Goal: Task Accomplishment & Management: Manage account settings

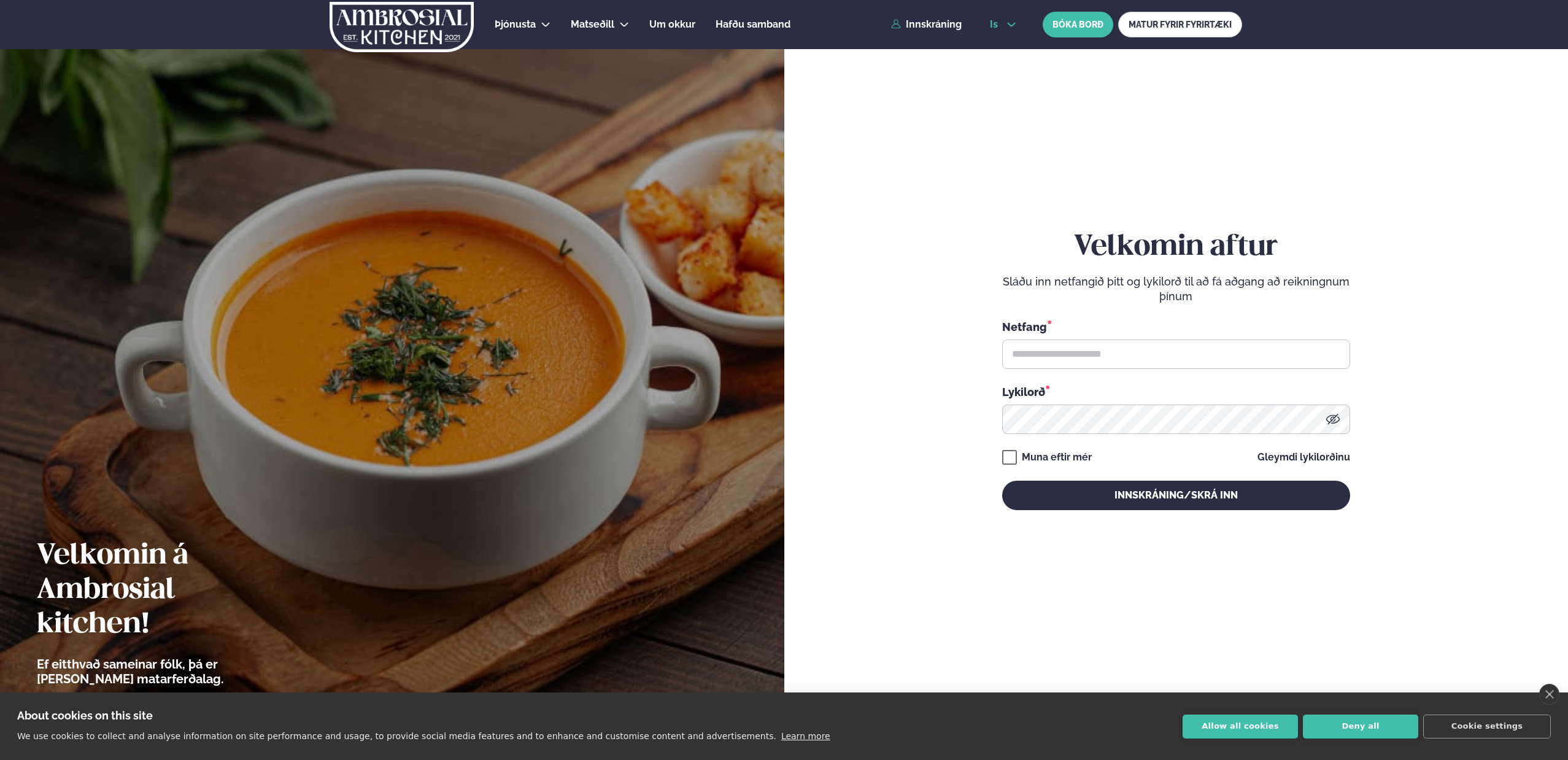
click at [994, 24] on span "is" at bounding box center [995, 24] width 12 height 10
click at [999, 46] on link "en" at bounding box center [1003, 46] width 46 height 24
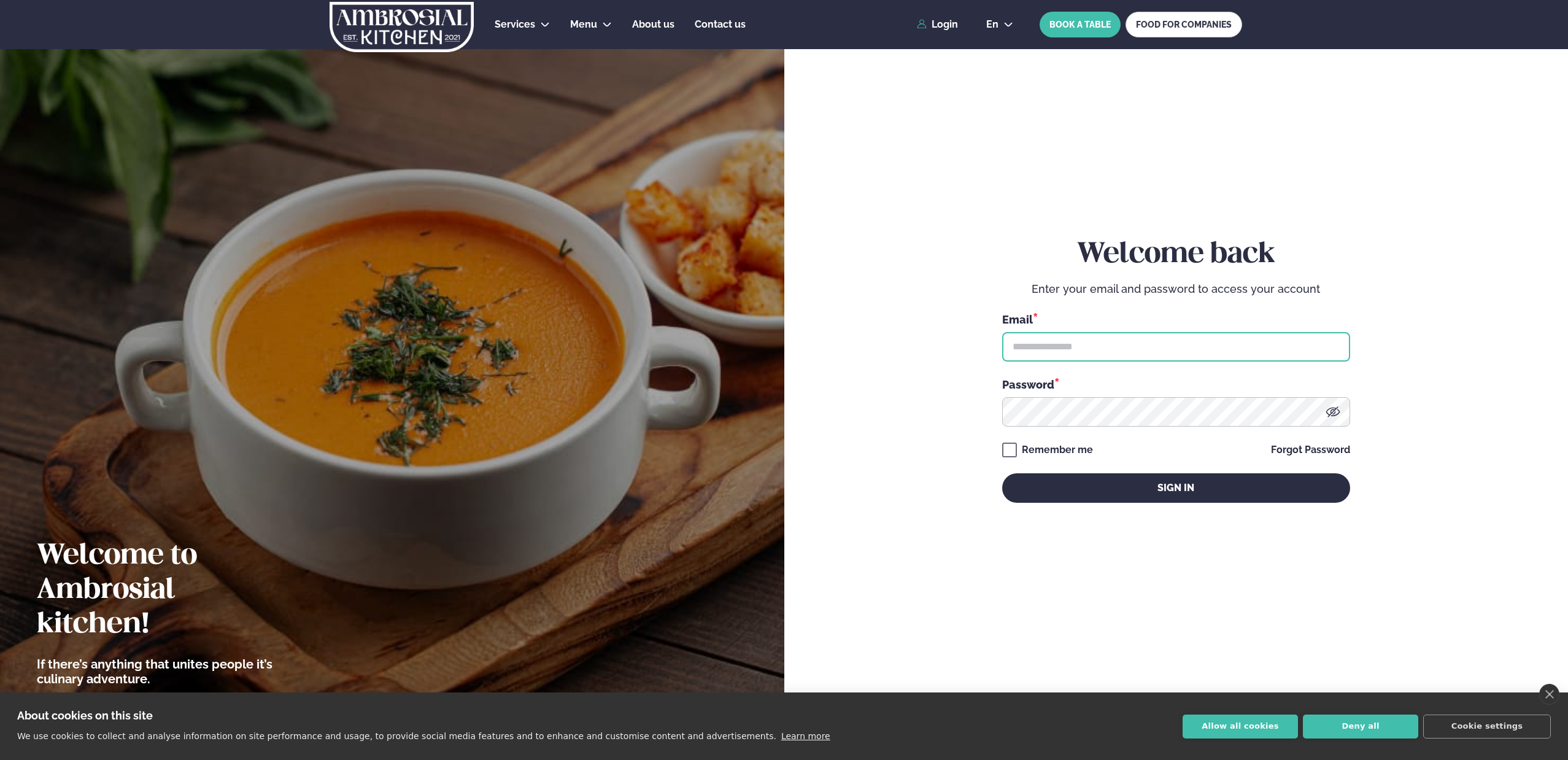
click at [1076, 350] on input "text" at bounding box center [1176, 347] width 348 height 30
type input "**********"
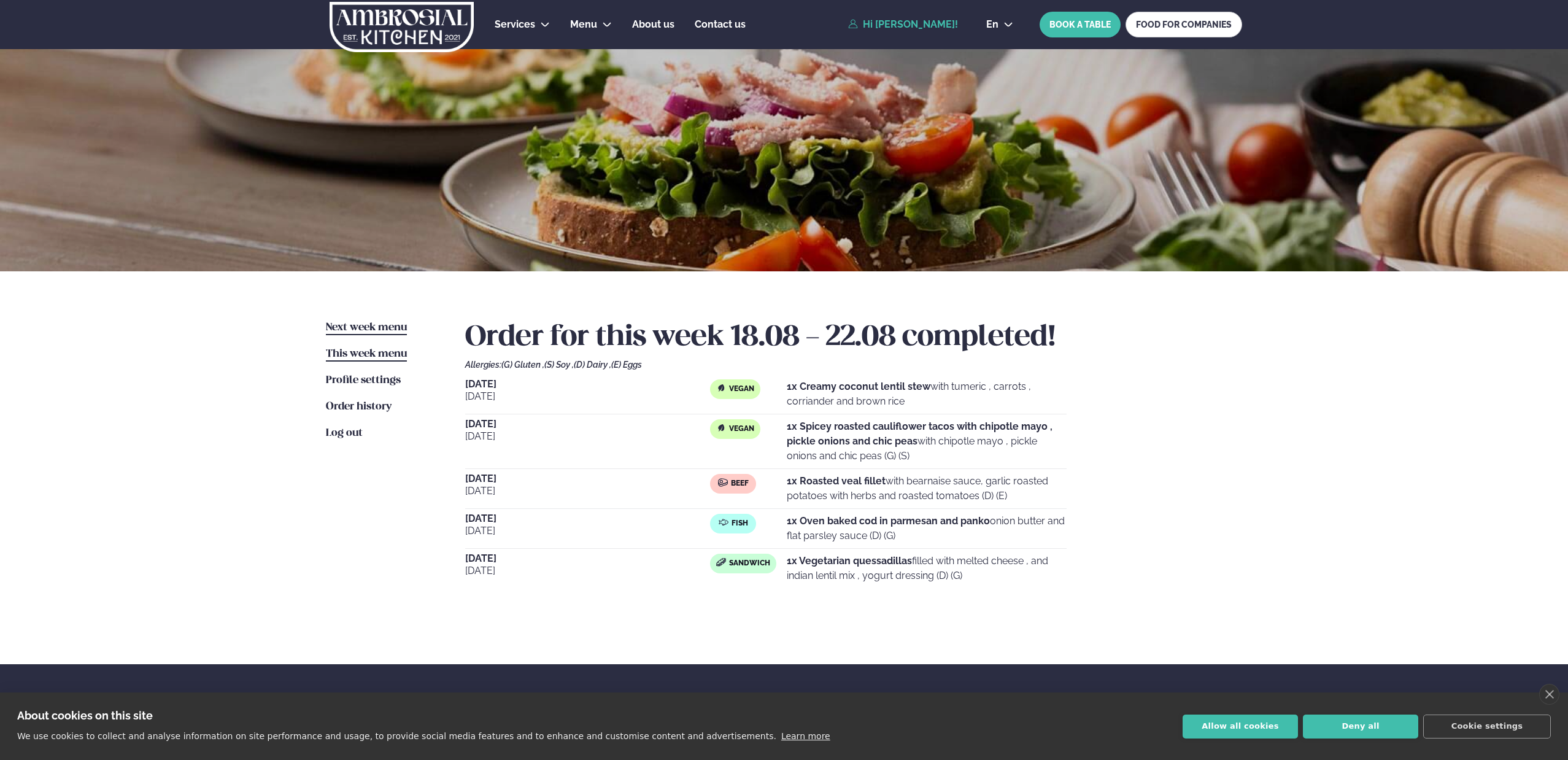
click at [375, 334] on link "Next week menu Next week" at bounding box center [366, 328] width 81 height 15
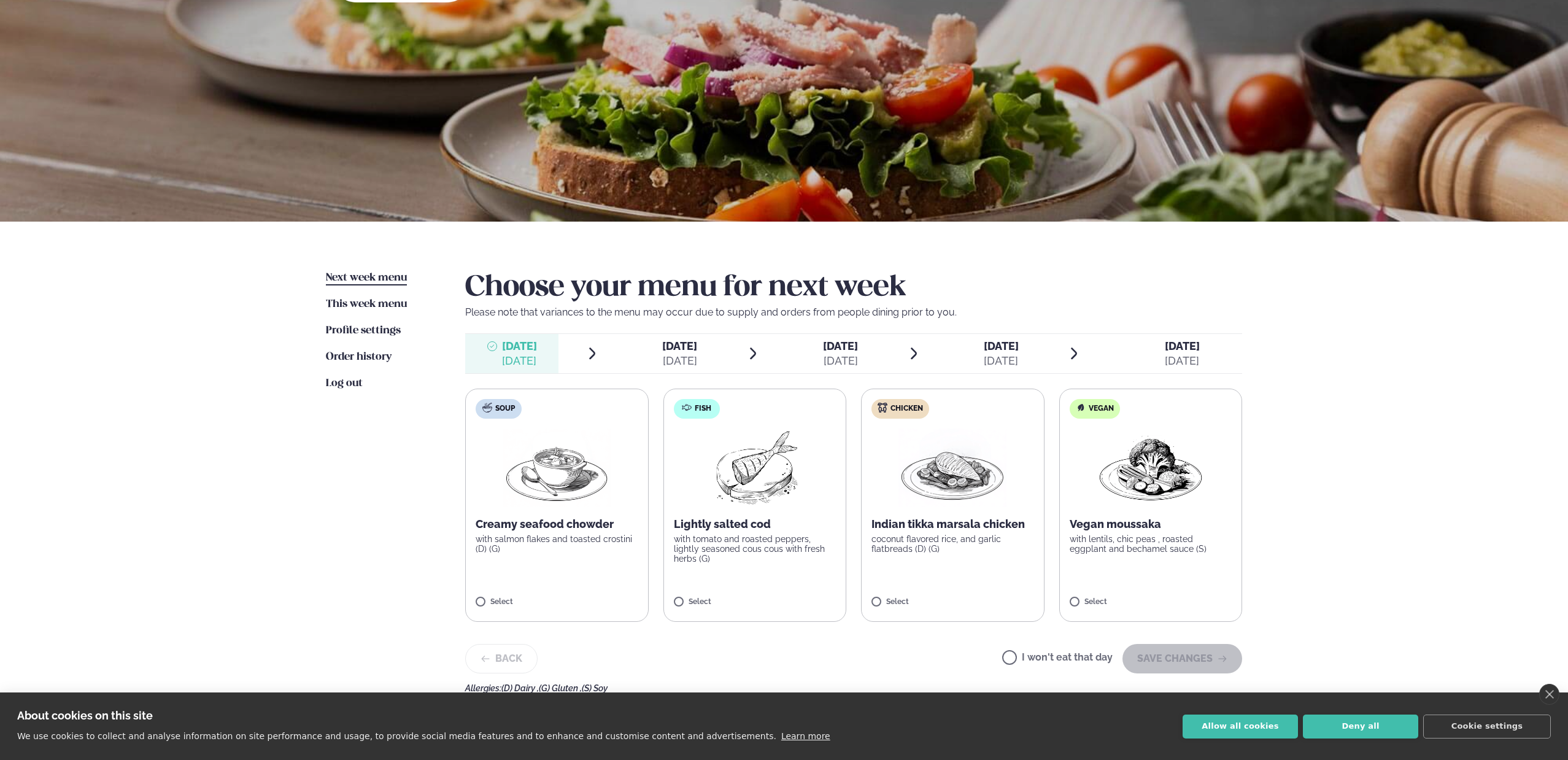
scroll to position [51, 0]
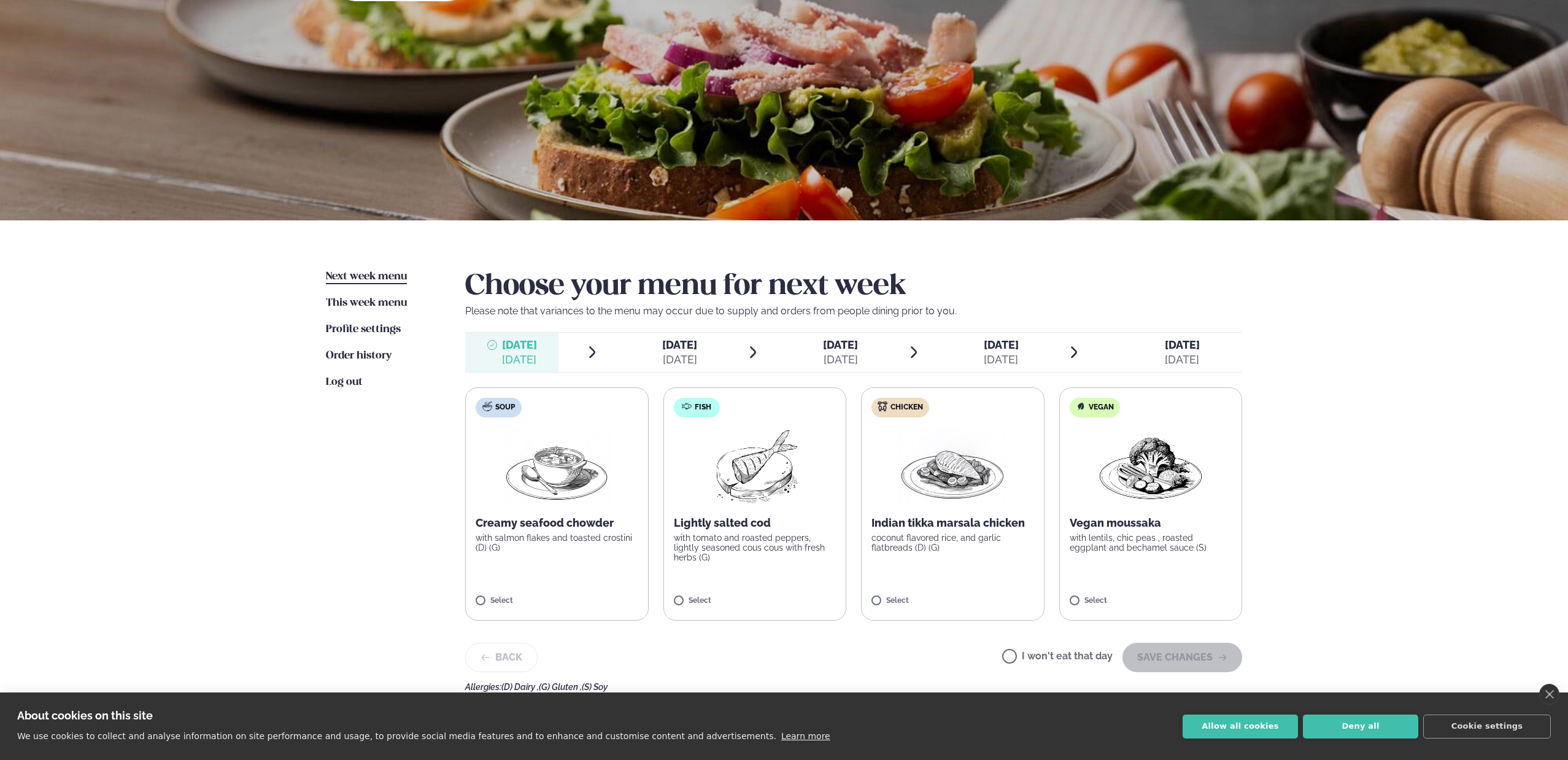
click at [663, 361] on div "[DATE]" at bounding box center [679, 360] width 35 height 15
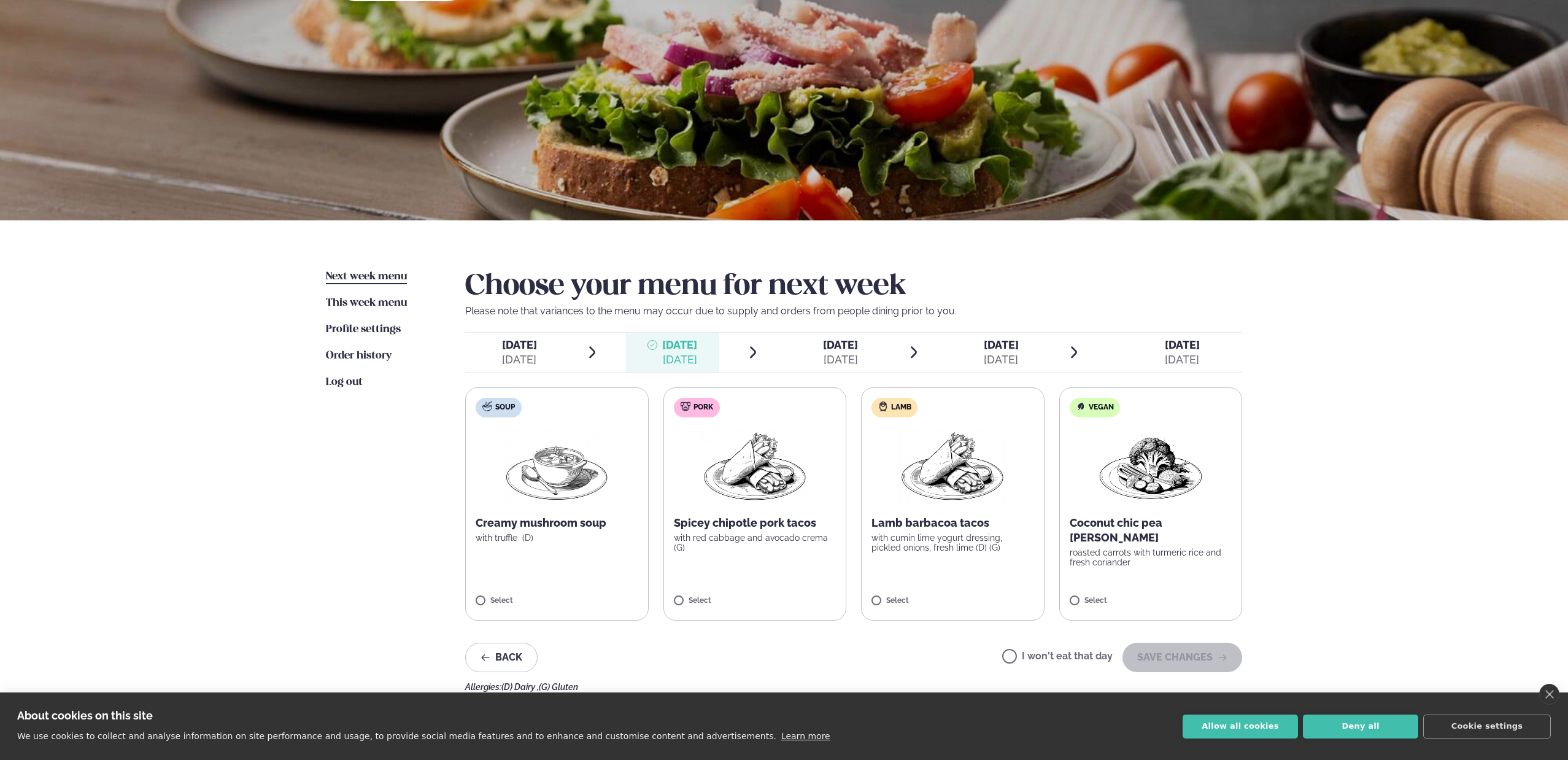
click at [838, 345] on span "[DATE]" at bounding box center [840, 345] width 35 height 13
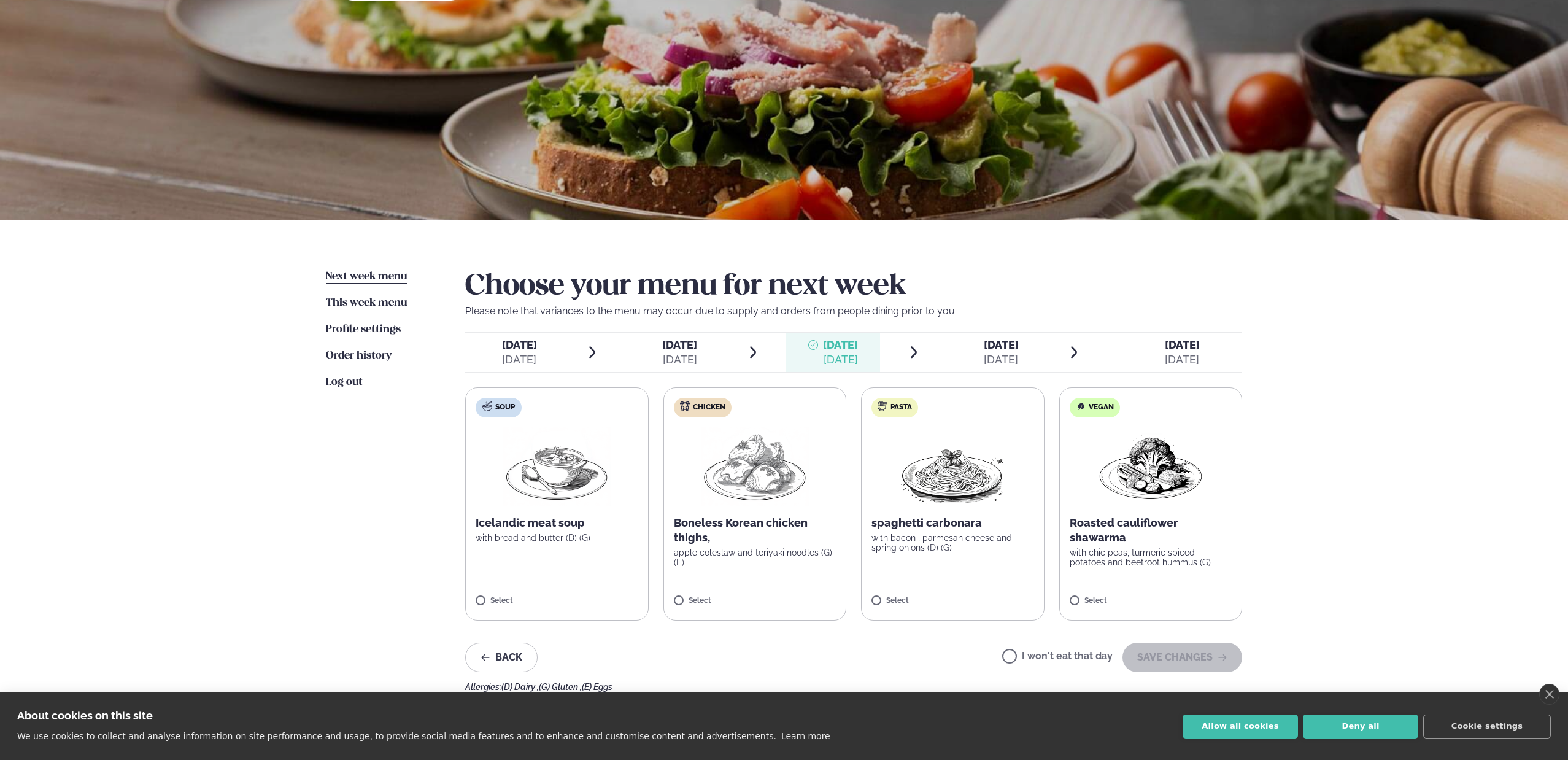
click at [993, 345] on span "[DATE]" at bounding box center [1001, 345] width 35 height 13
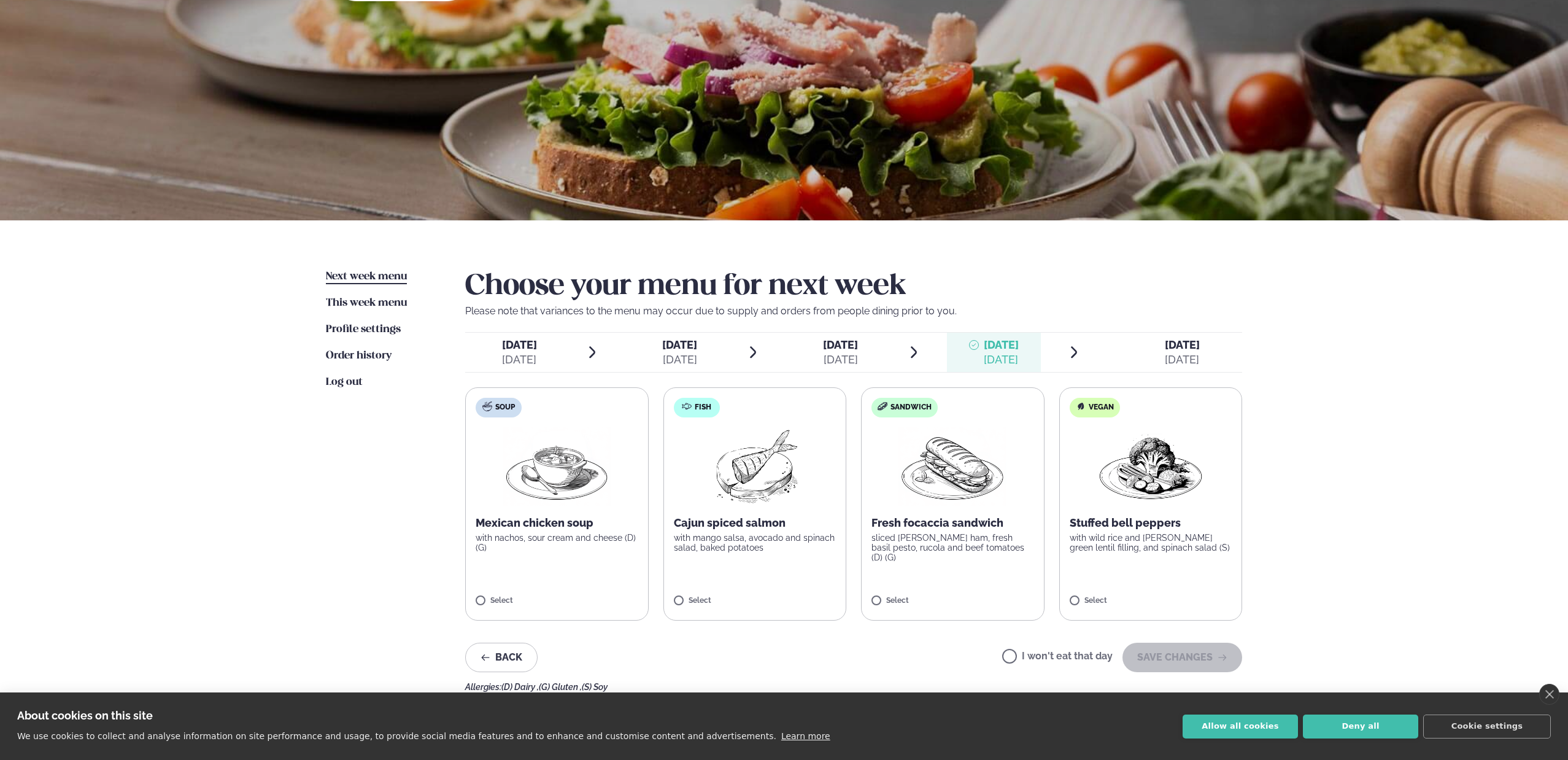
click at [1177, 355] on div "[DATE]" at bounding box center [1182, 360] width 35 height 15
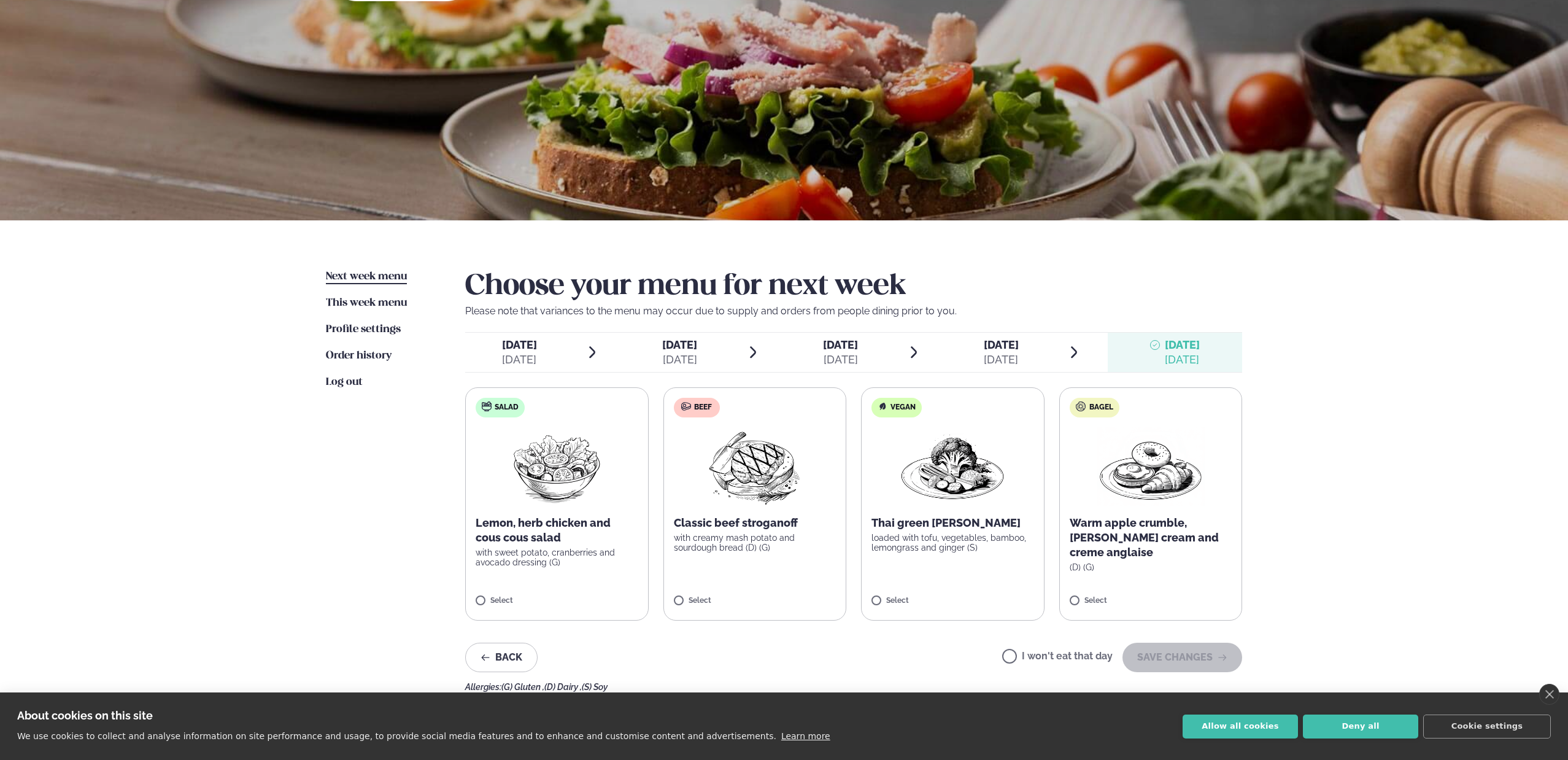
click at [525, 360] on div "[DATE]" at bounding box center [519, 360] width 35 height 15
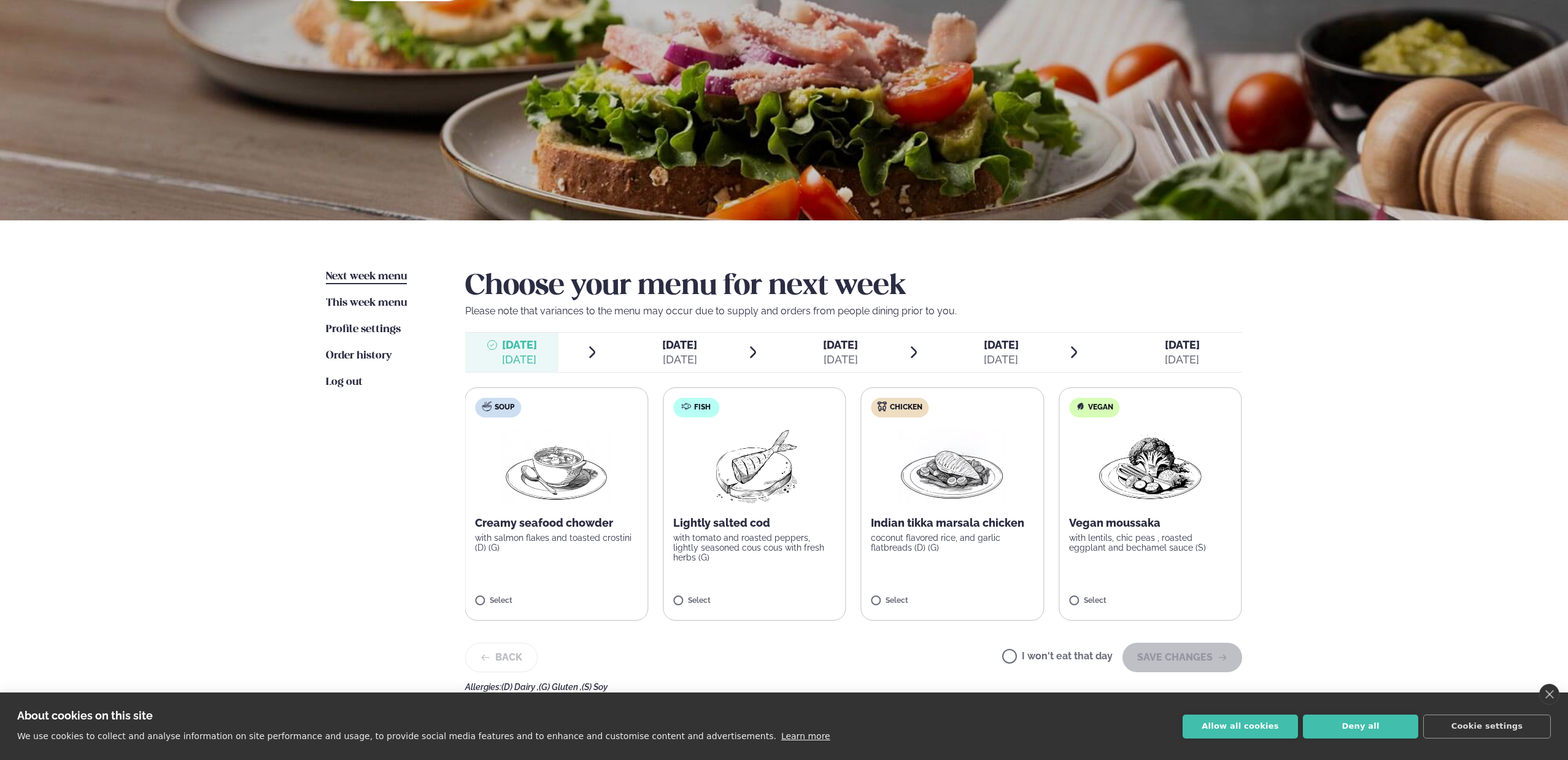
click at [1107, 449] on img at bounding box center [1150, 466] width 108 height 78
click at [1125, 457] on img at bounding box center [1151, 466] width 108 height 78
click at [1186, 658] on button "SAVE CHANGES" at bounding box center [1183, 657] width 120 height 30
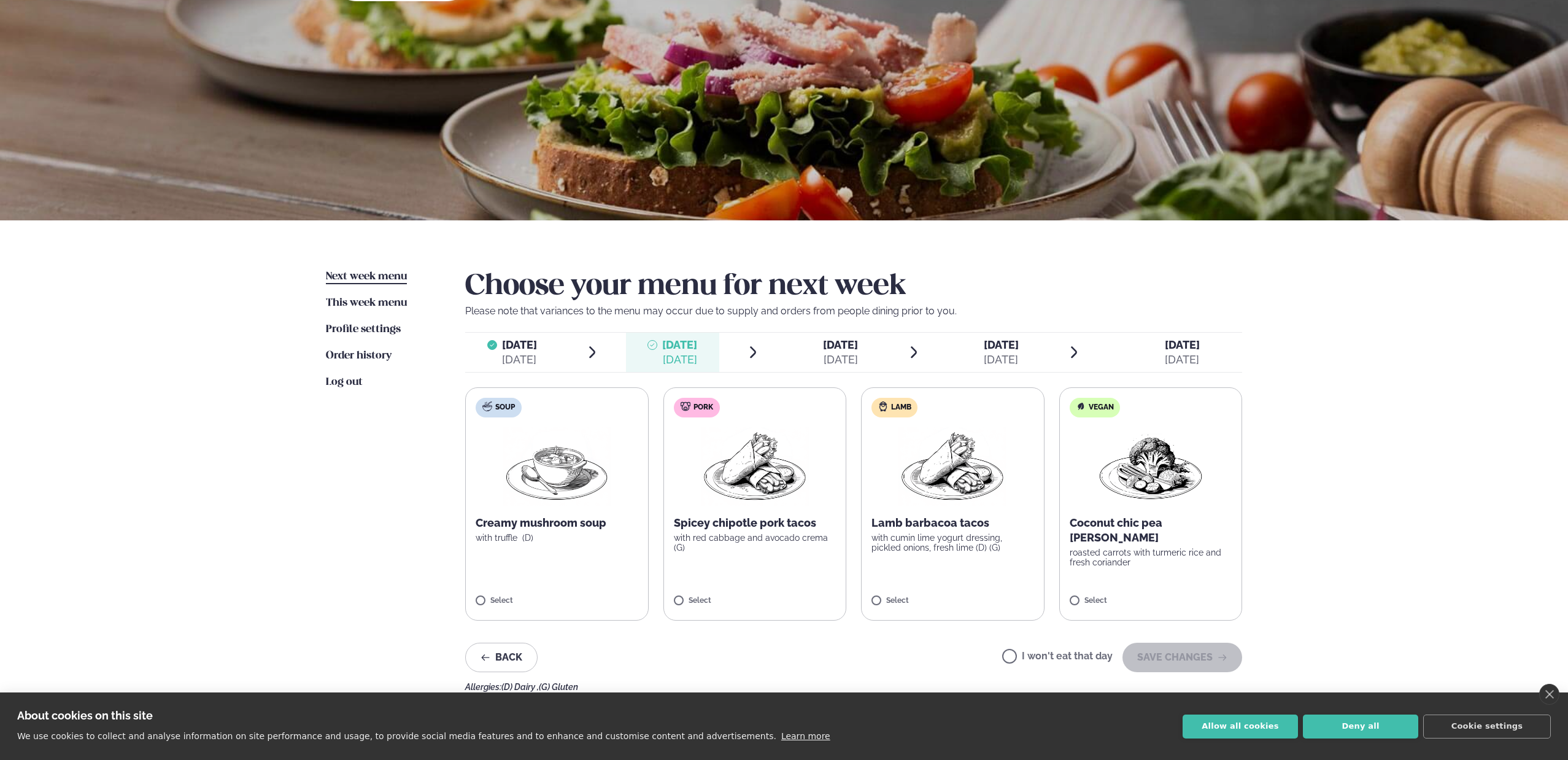
click at [968, 461] on img at bounding box center [953, 466] width 108 height 78
click at [1152, 664] on button "SAVE CHANGES" at bounding box center [1183, 657] width 120 height 30
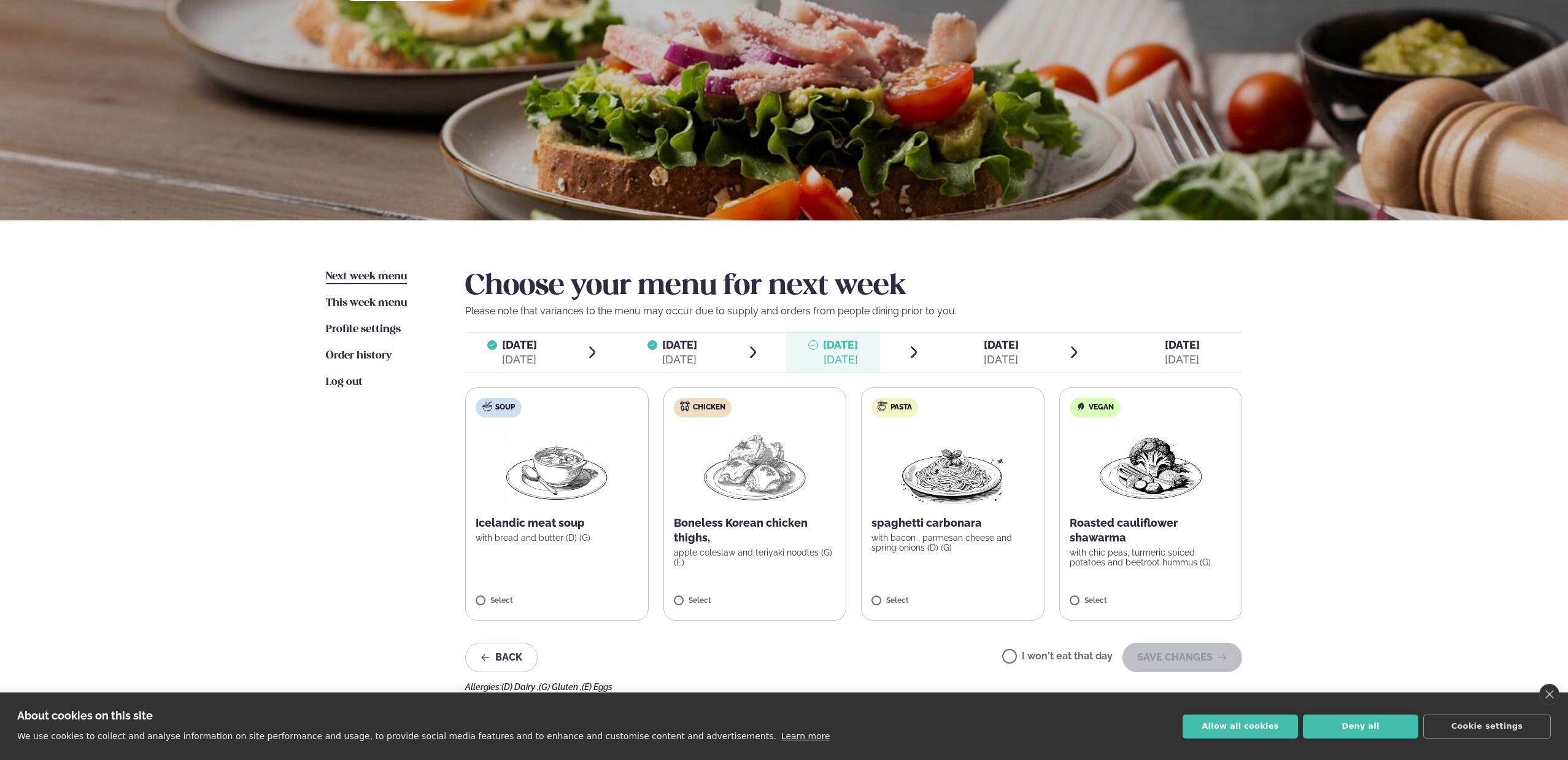
click at [820, 490] on label "Chicken Boneless Korean chicken thighs, apple coleslaw and teriyaki noodles (G)…" at bounding box center [755, 504] width 184 height 233
click at [1230, 658] on button "SAVE CHANGES" at bounding box center [1183, 657] width 120 height 30
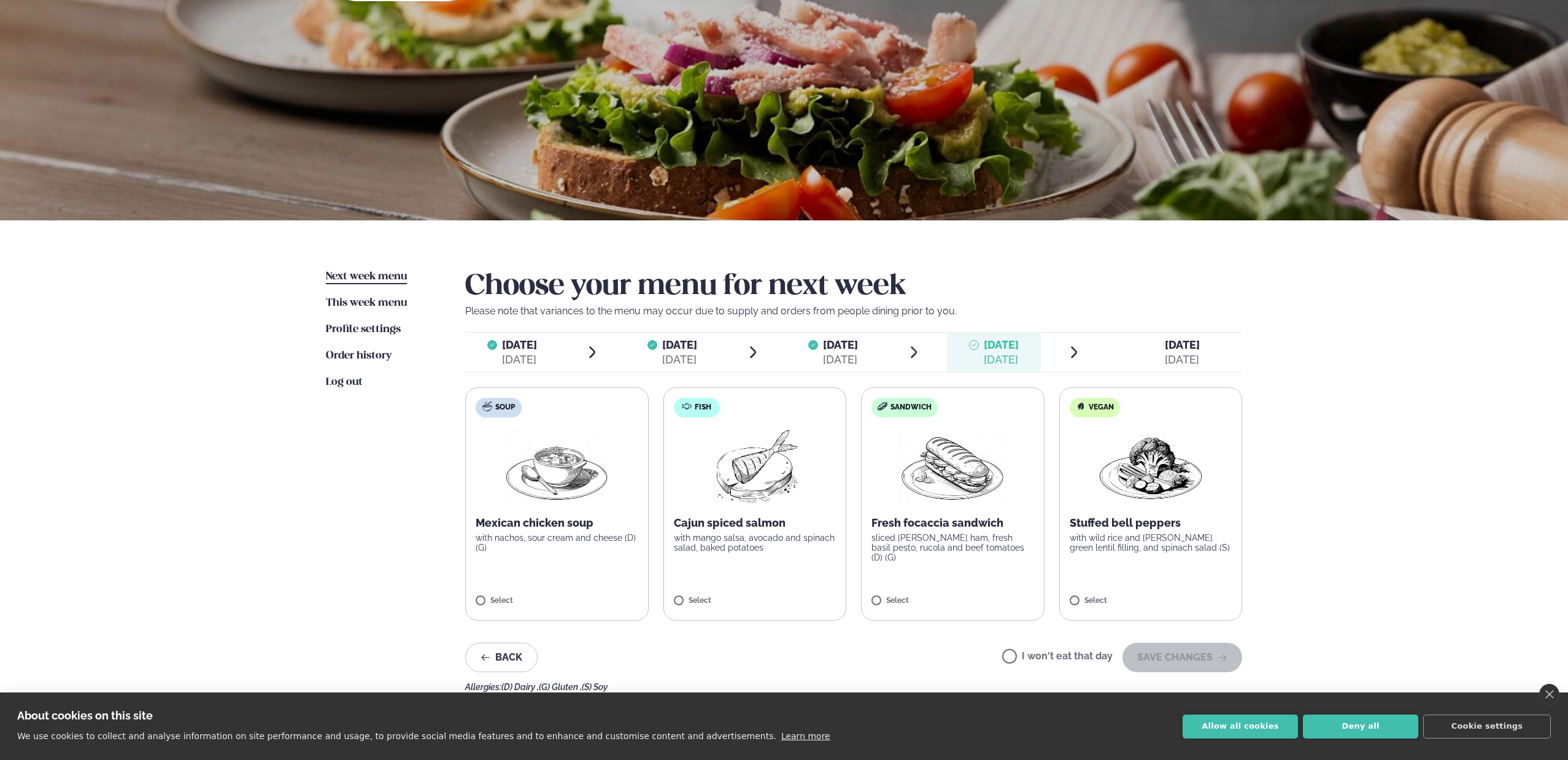
click at [781, 469] on img at bounding box center [754, 466] width 109 height 78
click at [1168, 657] on button "SAVE CHANGES" at bounding box center [1183, 657] width 120 height 30
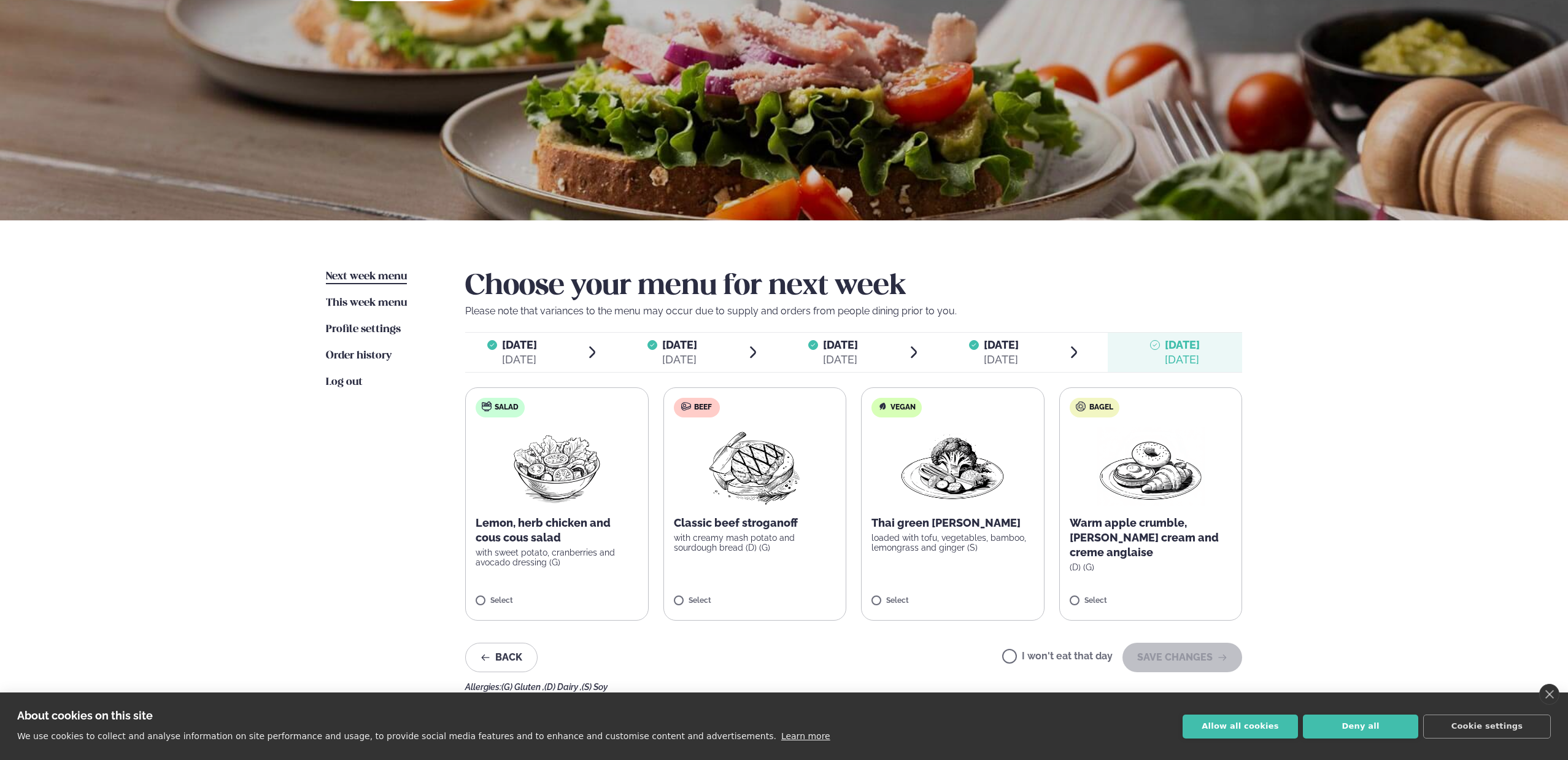
click at [978, 477] on img at bounding box center [953, 466] width 108 height 78
click at [1226, 656] on icon "button" at bounding box center [1222, 657] width 10 height 10
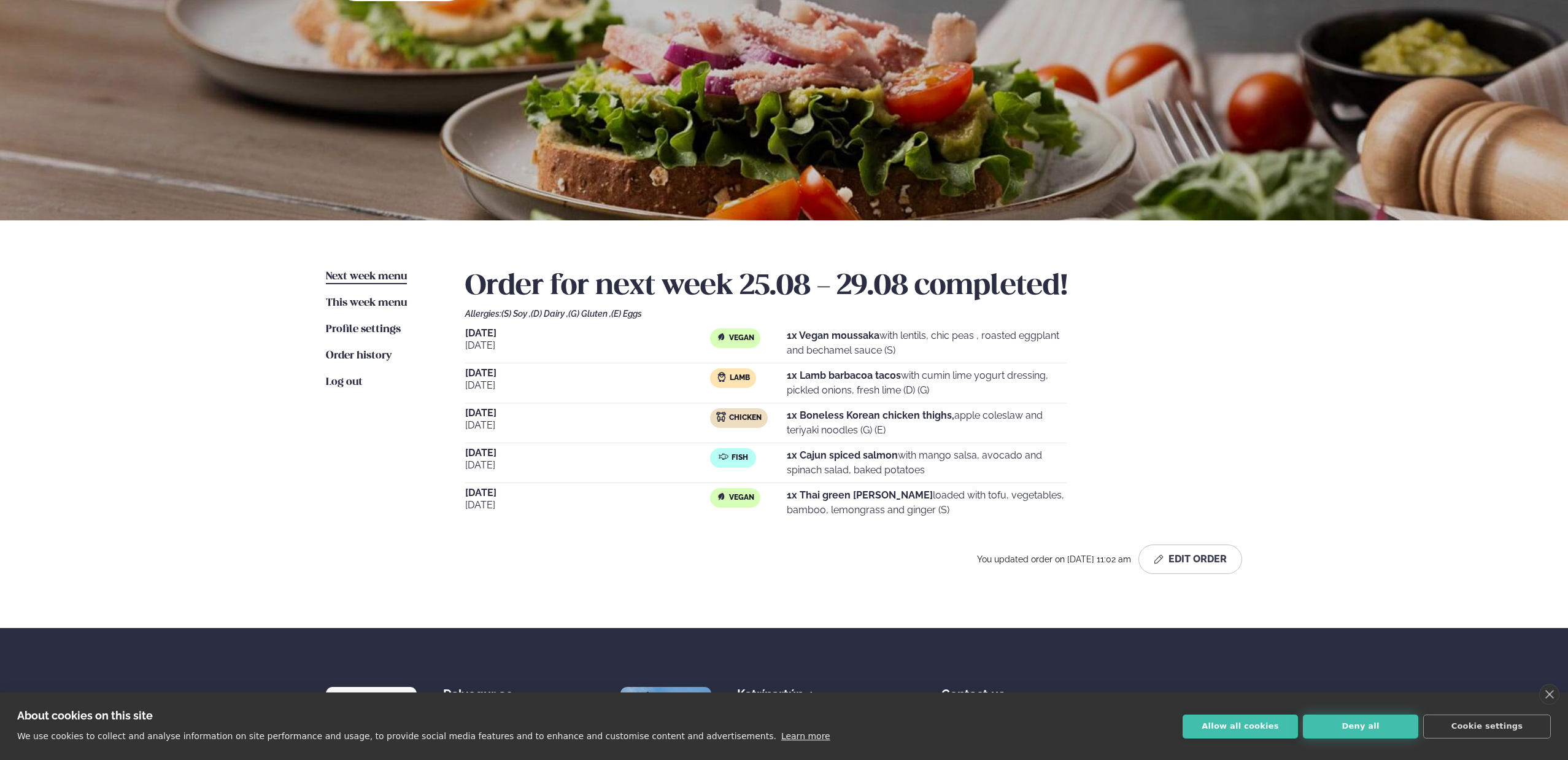
click at [1324, 734] on button "Deny all" at bounding box center [1360, 726] width 115 height 24
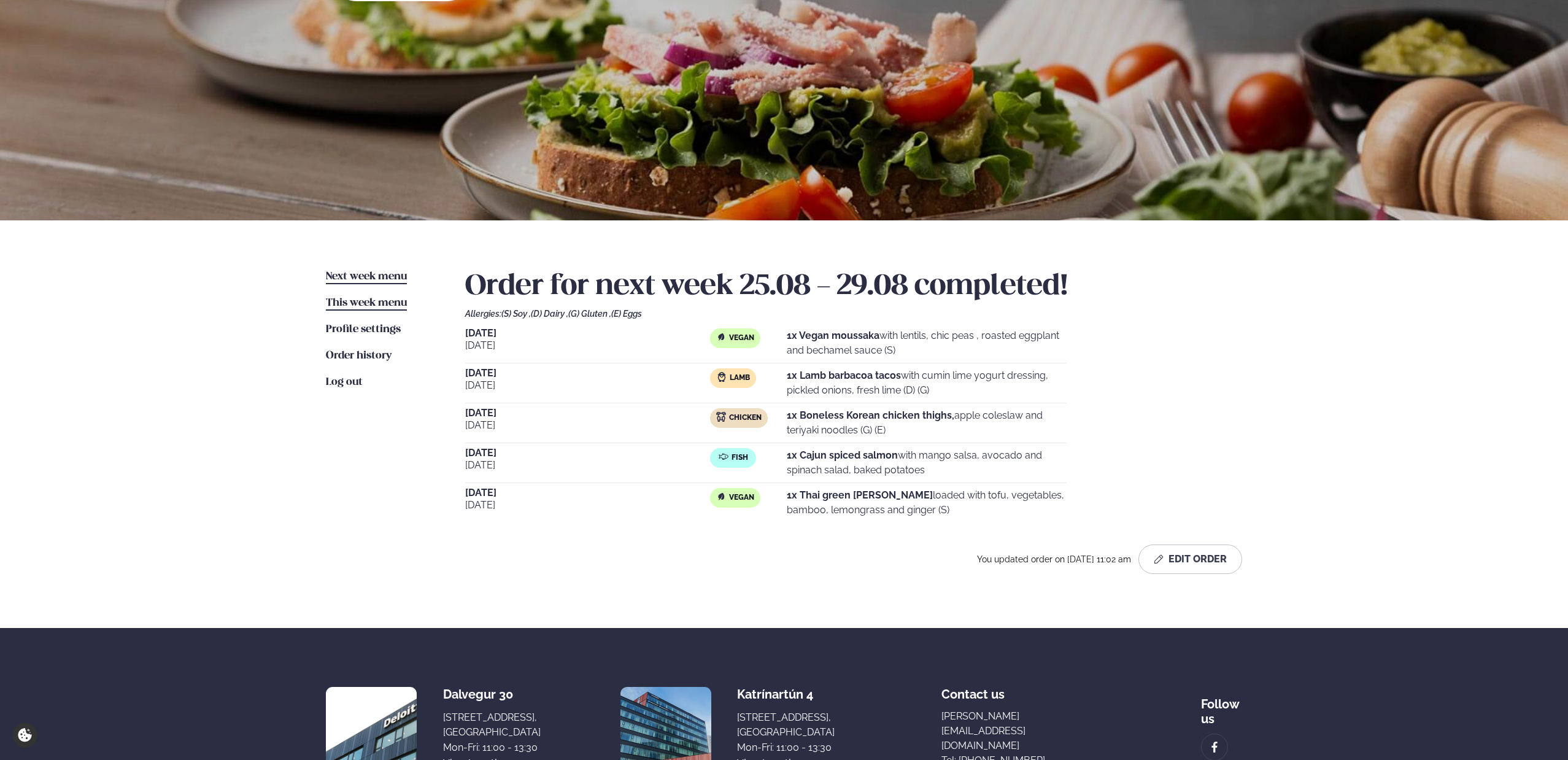
click at [358, 305] on span "This week menu" at bounding box center [366, 303] width 81 height 11
